Goal: Task Accomplishment & Management: Use online tool/utility

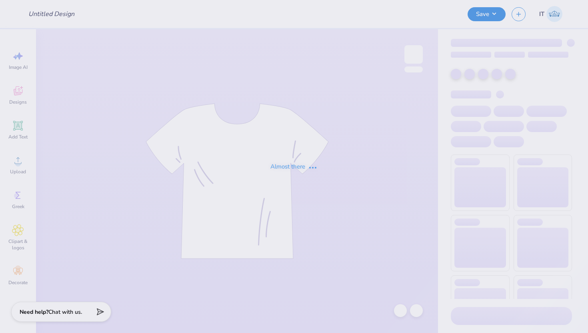
type input "[PERSON_NAME]"
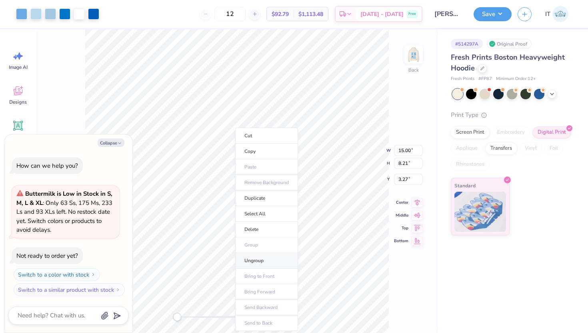
click at [256, 264] on li "Ungroup" at bounding box center [266, 261] width 63 height 16
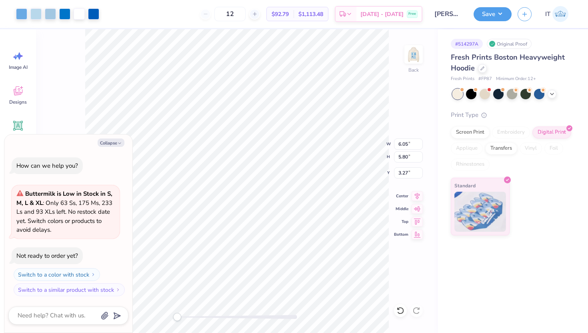
type textarea "x"
type input "4.71"
type input "4.48"
type input "3.33"
type textarea "x"
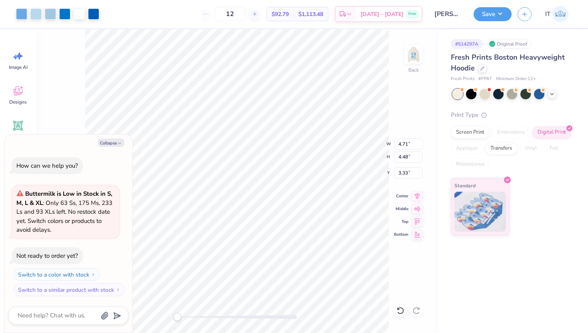
type input "3.28"
click at [293, 245] on li "Group" at bounding box center [303, 245] width 63 height 16
click at [237, 15] on input "12" at bounding box center [230, 14] width 31 height 14
type textarea "x"
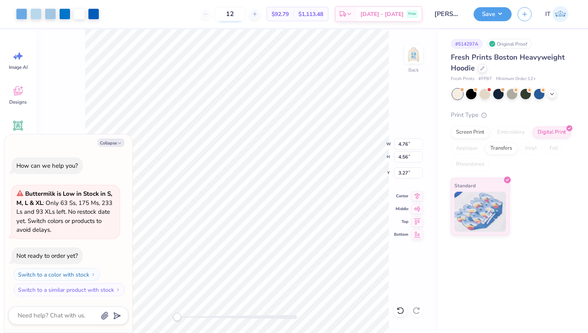
type input "1"
type input "4"
type textarea "x"
type input "12"
click at [413, 51] on img at bounding box center [414, 54] width 32 height 32
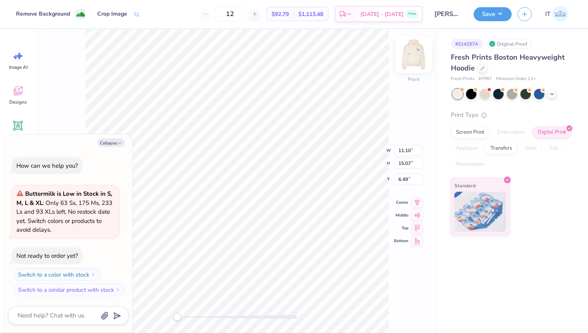
click at [411, 55] on img at bounding box center [414, 54] width 32 height 32
type textarea "x"
type input "9.14"
type input "12.41"
type input "0.55"
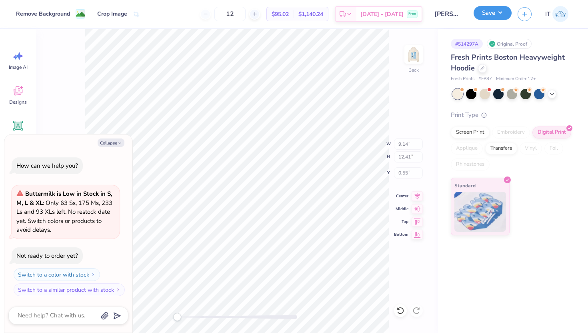
click at [493, 8] on button "Save" at bounding box center [493, 13] width 38 height 14
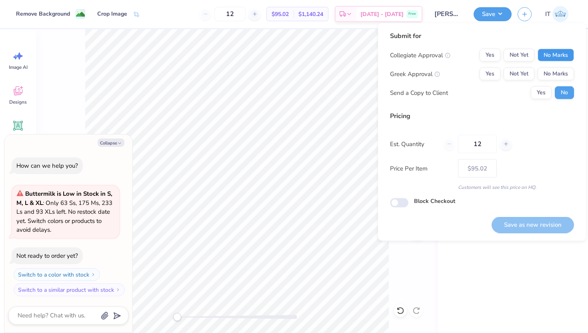
click at [555, 53] on button "No Marks" at bounding box center [556, 55] width 36 height 13
click at [560, 72] on button "No Marks" at bounding box center [556, 74] width 36 height 13
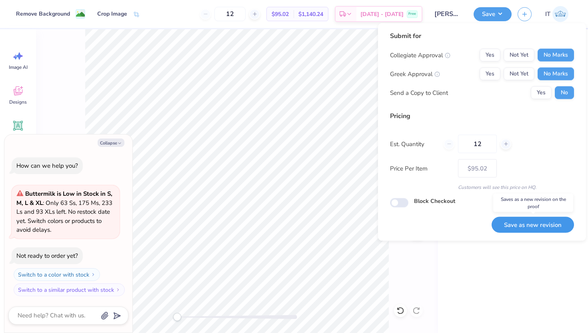
click at [515, 219] on button "Save as new revision" at bounding box center [533, 225] width 82 height 16
type textarea "x"
type input "– –"
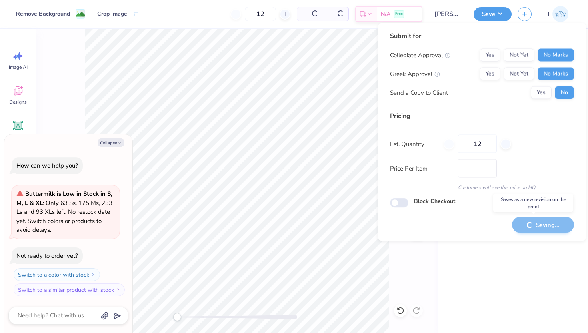
type textarea "x"
type input "$95.02"
type textarea "x"
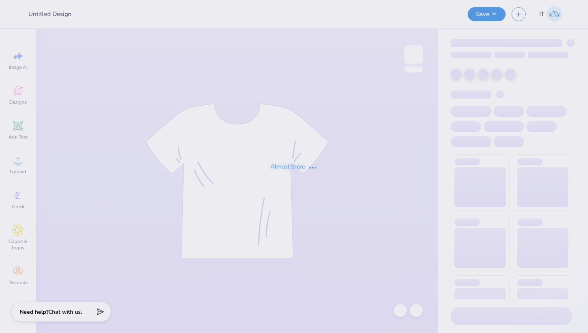
type input "[PERSON_NAME]"
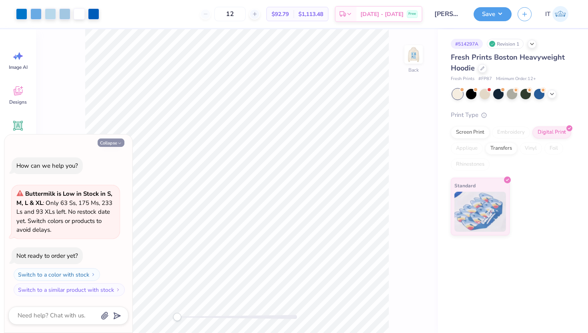
click at [115, 141] on button "Collapse" at bounding box center [111, 142] width 27 height 8
type textarea "x"
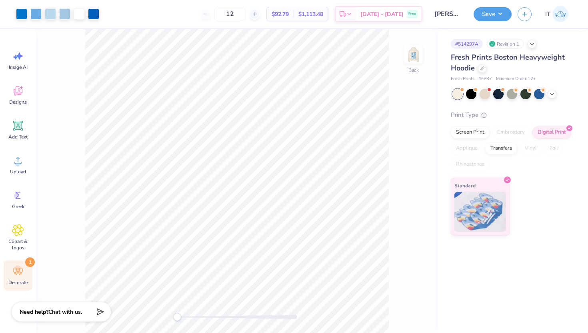
click at [21, 275] on icon at bounding box center [18, 271] width 12 height 12
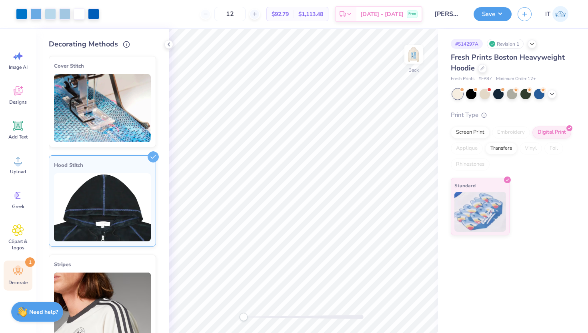
click at [142, 180] on img at bounding box center [102, 207] width 97 height 68
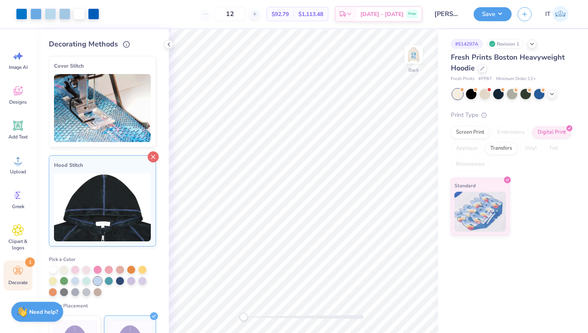
click at [157, 157] on icon at bounding box center [153, 156] width 11 height 11
click at [167, 44] on icon at bounding box center [169, 44] width 6 height 6
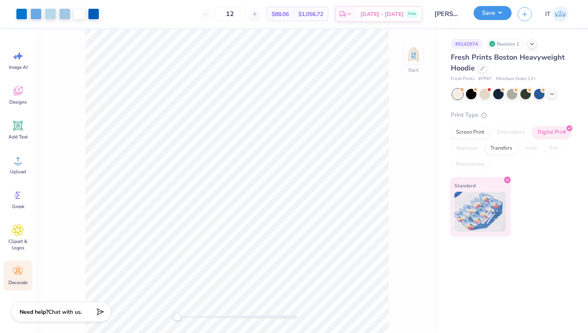
click at [502, 7] on button "Save" at bounding box center [493, 13] width 38 height 14
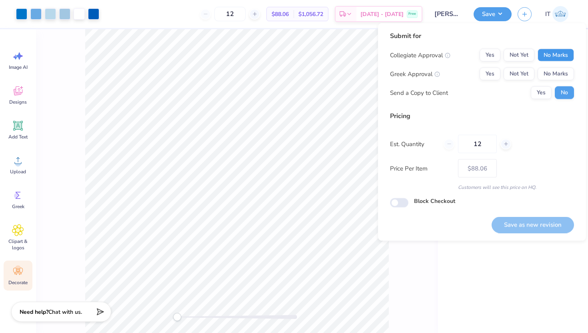
click at [563, 55] on button "No Marks" at bounding box center [556, 55] width 36 height 13
click at [563, 78] on button "No Marks" at bounding box center [556, 74] width 36 height 13
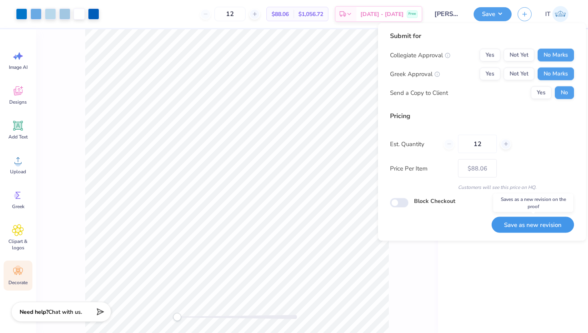
click at [535, 217] on button "Save as new revision" at bounding box center [533, 225] width 82 height 16
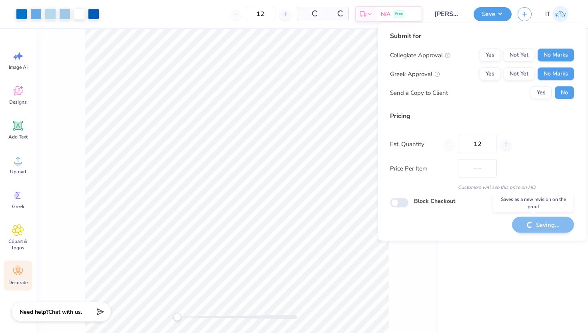
type input "$88.06"
